Goal: Task Accomplishment & Management: Use online tool/utility

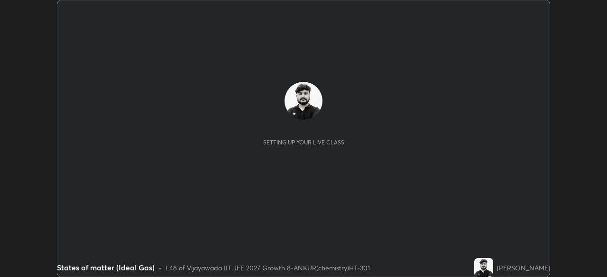
scroll to position [277, 607]
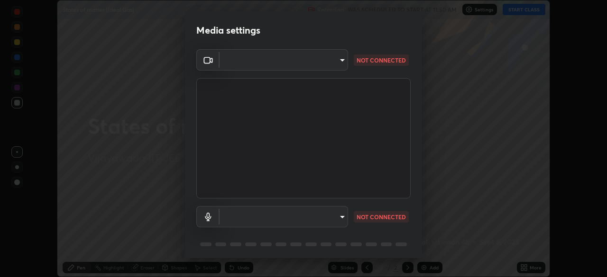
type input "aed39917a1c54585939b0139697987aa370fbf94ea1a7af73c45f548e1f1cce2"
type input "default"
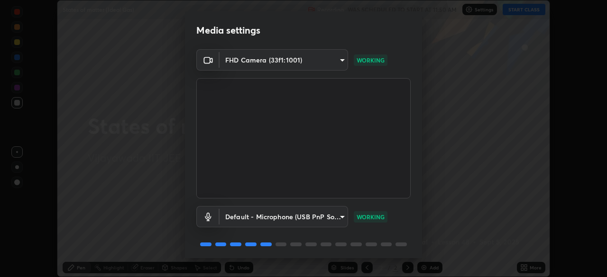
scroll to position [34, 0]
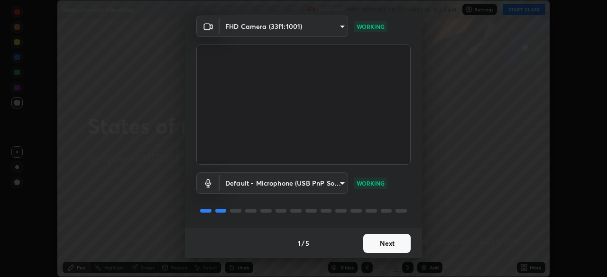
click at [371, 243] on button "Next" at bounding box center [386, 243] width 47 height 19
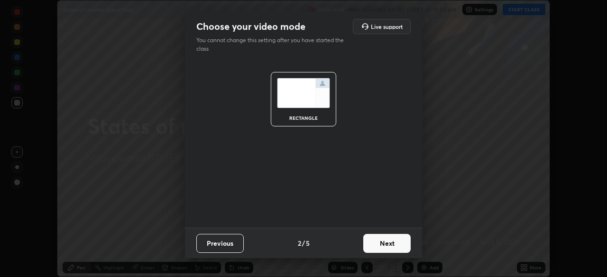
scroll to position [0, 0]
click at [382, 241] on button "Next" at bounding box center [386, 243] width 47 height 19
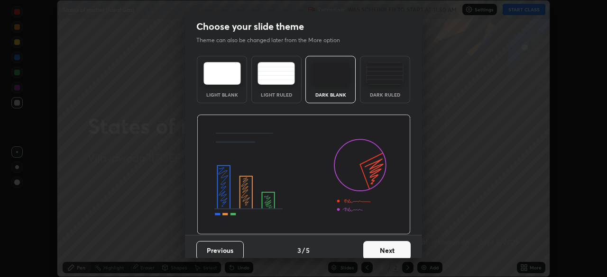
click at [383, 256] on button "Next" at bounding box center [386, 250] width 47 height 19
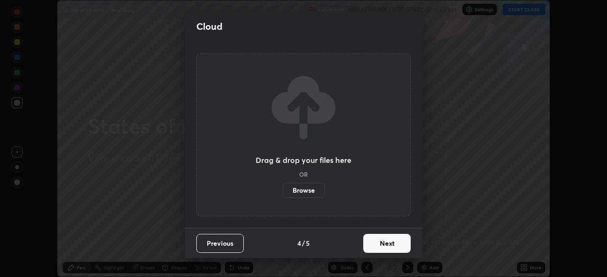
click at [383, 246] on button "Next" at bounding box center [386, 243] width 47 height 19
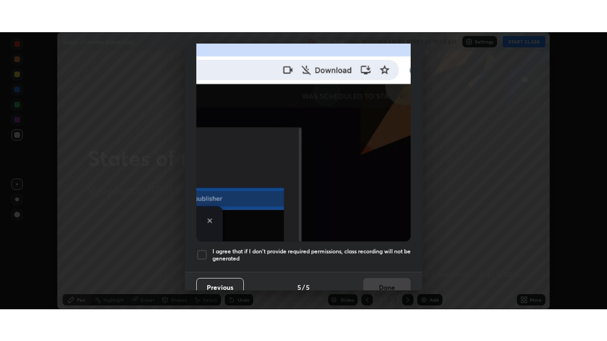
scroll to position [227, 0]
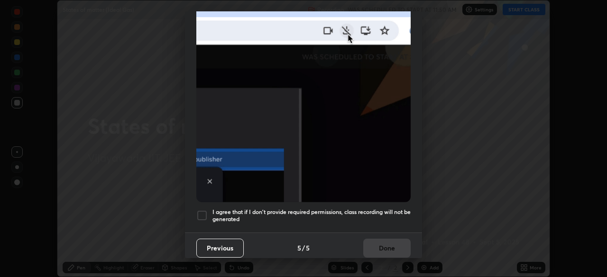
click at [202, 214] on div at bounding box center [201, 215] width 11 height 11
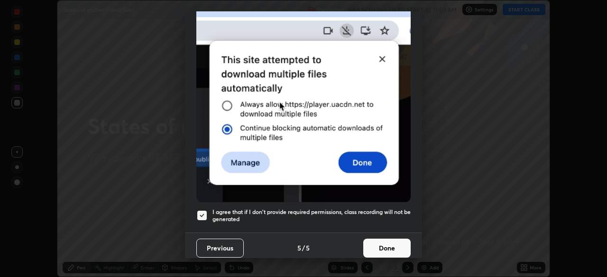
click at [380, 244] on button "Done" at bounding box center [386, 248] width 47 height 19
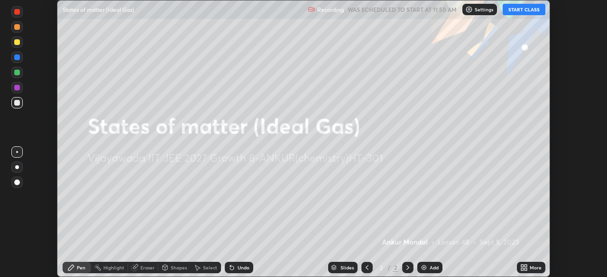
click at [527, 7] on button "START CLASS" at bounding box center [524, 9] width 43 height 11
click at [526, 266] on icon at bounding box center [526, 266] width 2 height 2
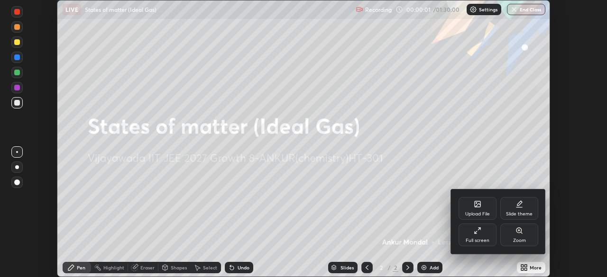
click at [479, 239] on div "Full screen" at bounding box center [478, 241] width 24 height 5
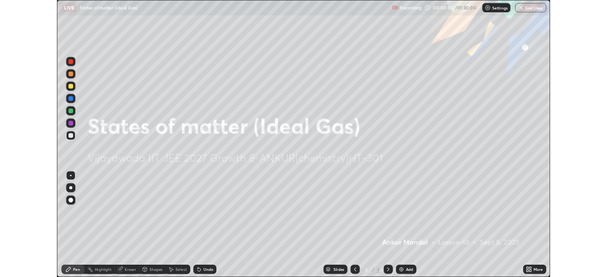
scroll to position [341, 607]
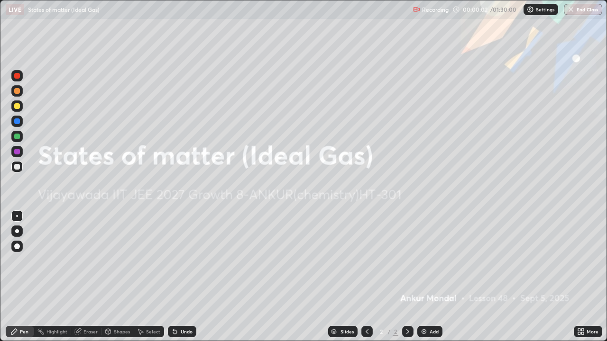
click at [579, 277] on icon at bounding box center [579, 333] width 2 height 2
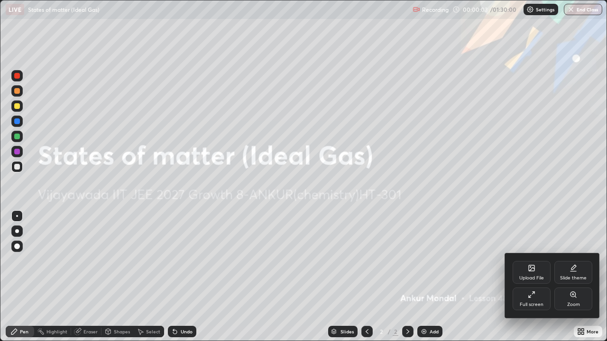
click at [537, 277] on div "Full screen" at bounding box center [532, 299] width 38 height 23
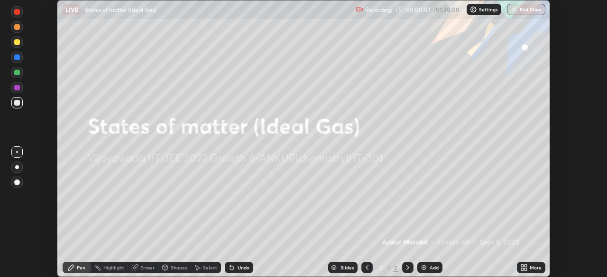
click at [578, 234] on div "Setting up your live class" at bounding box center [303, 138] width 607 height 277
click at [533, 271] on div "More" at bounding box center [531, 267] width 28 height 11
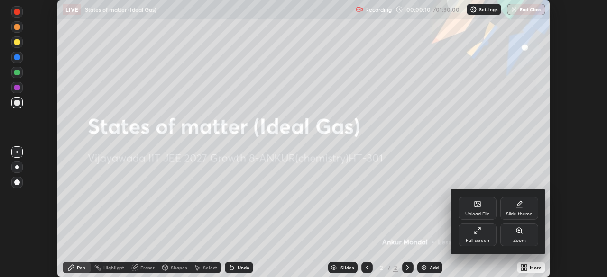
click at [477, 236] on div "Full screen" at bounding box center [478, 235] width 38 height 23
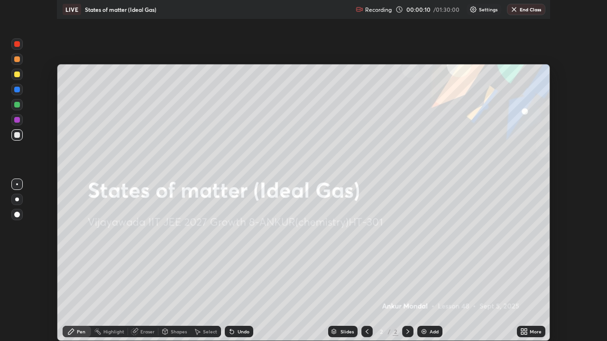
scroll to position [341, 607]
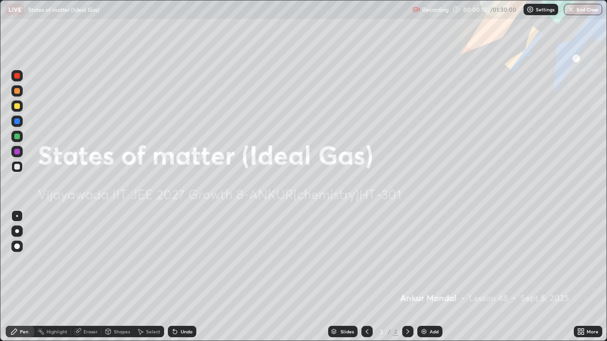
click at [428, 277] on div "Add" at bounding box center [429, 331] width 25 height 11
